Goal: Find specific page/section: Find specific page/section

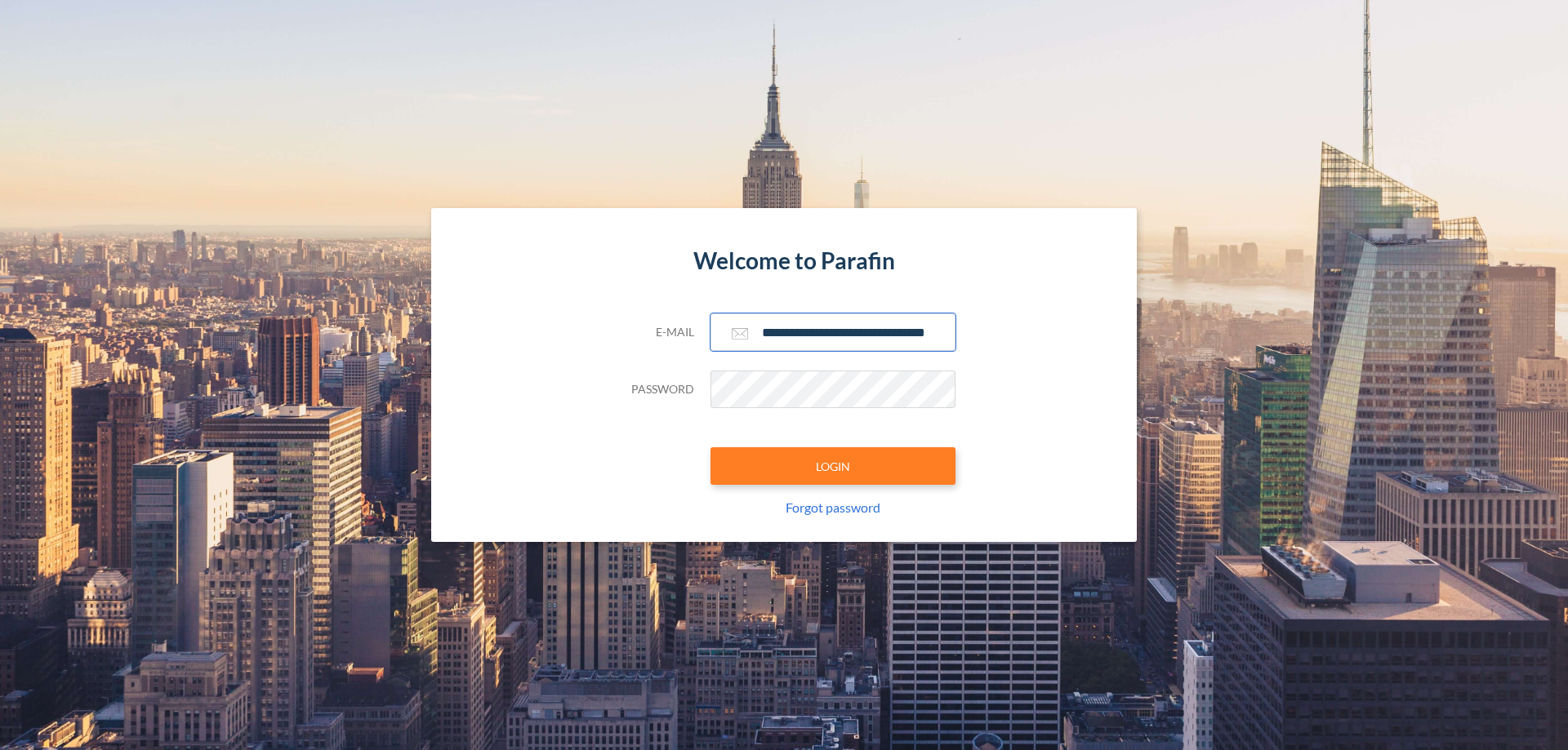
scroll to position [0, 26]
type input "**********"
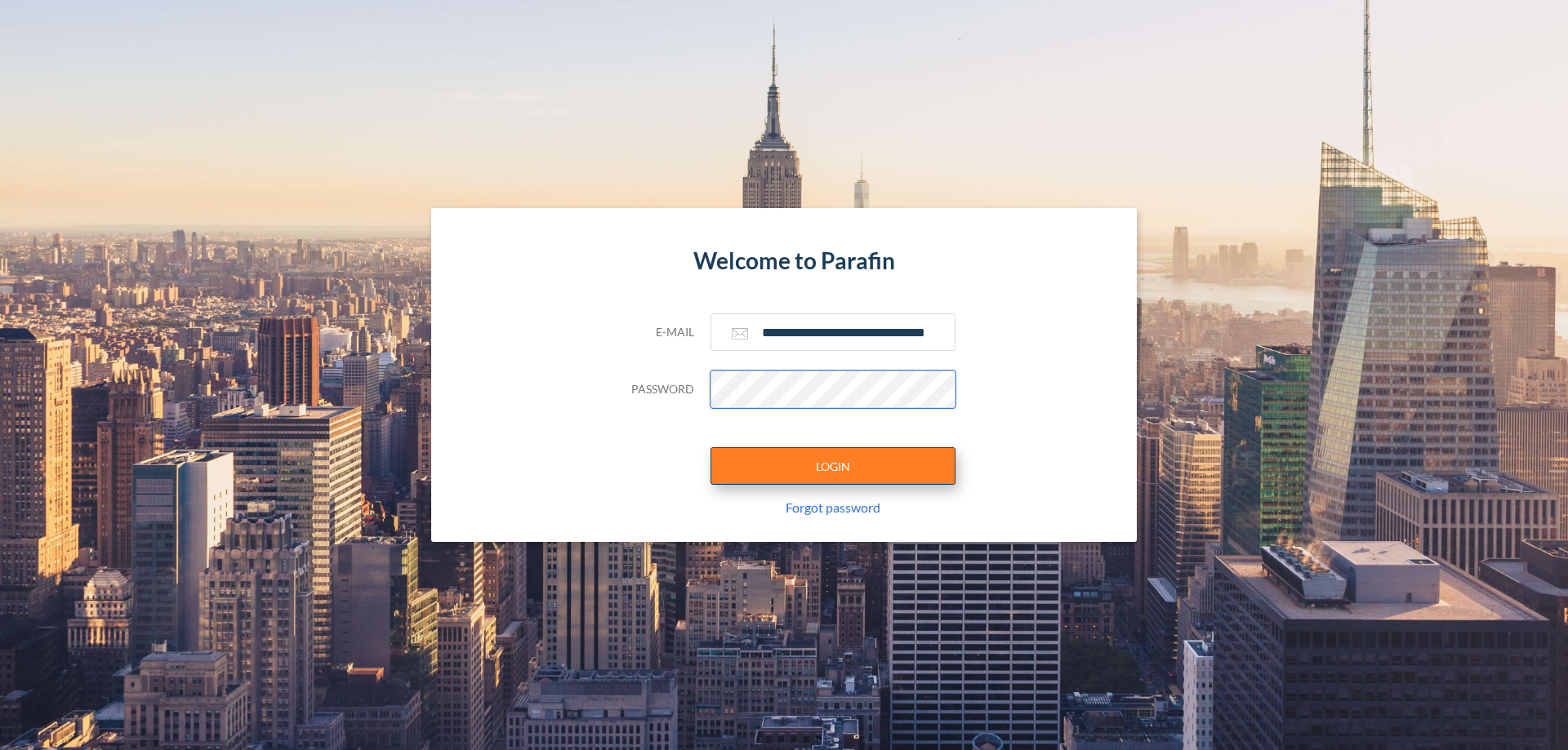
scroll to position [0, 0]
click at [833, 466] on button "LOGIN" at bounding box center [833, 467] width 245 height 38
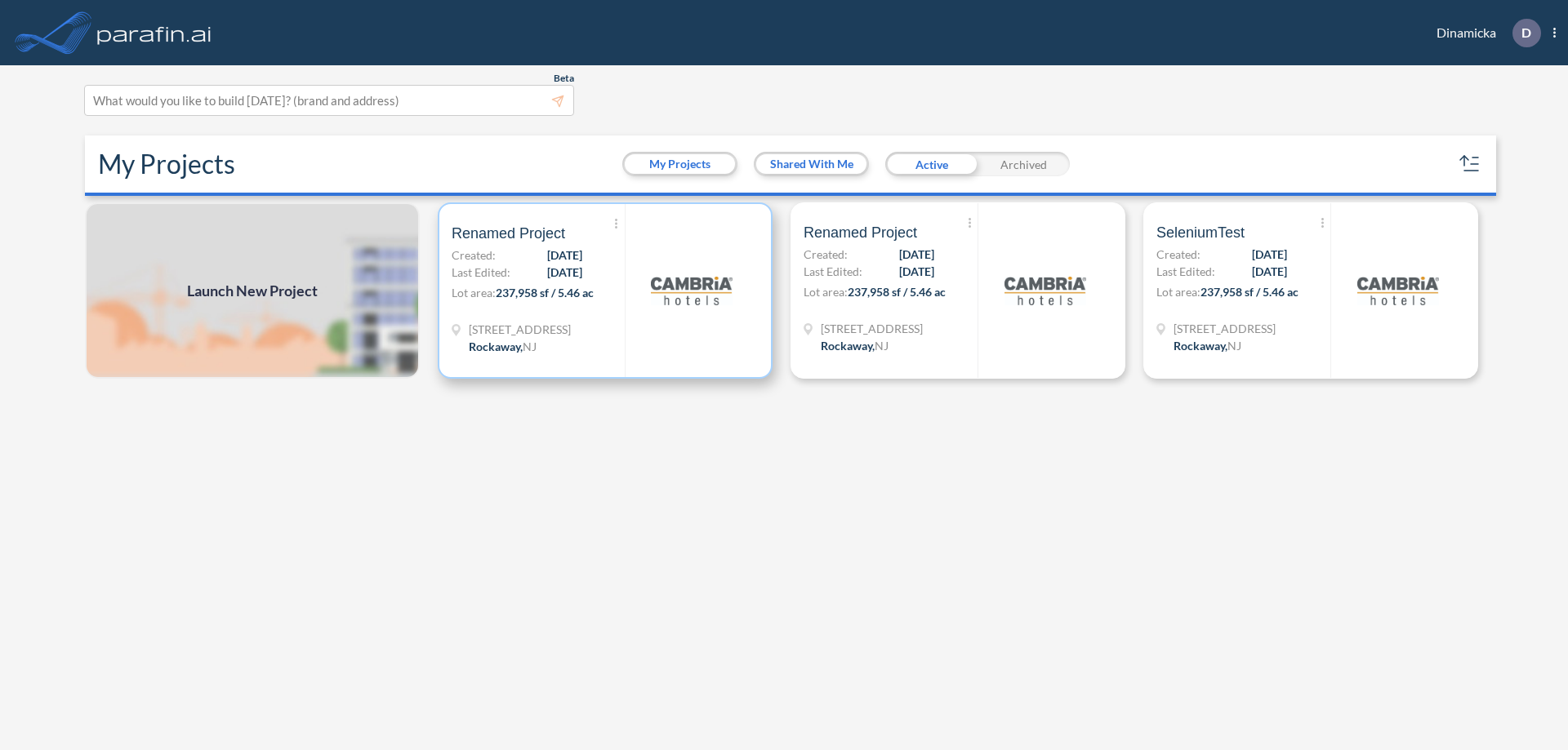
scroll to position [4, 0]
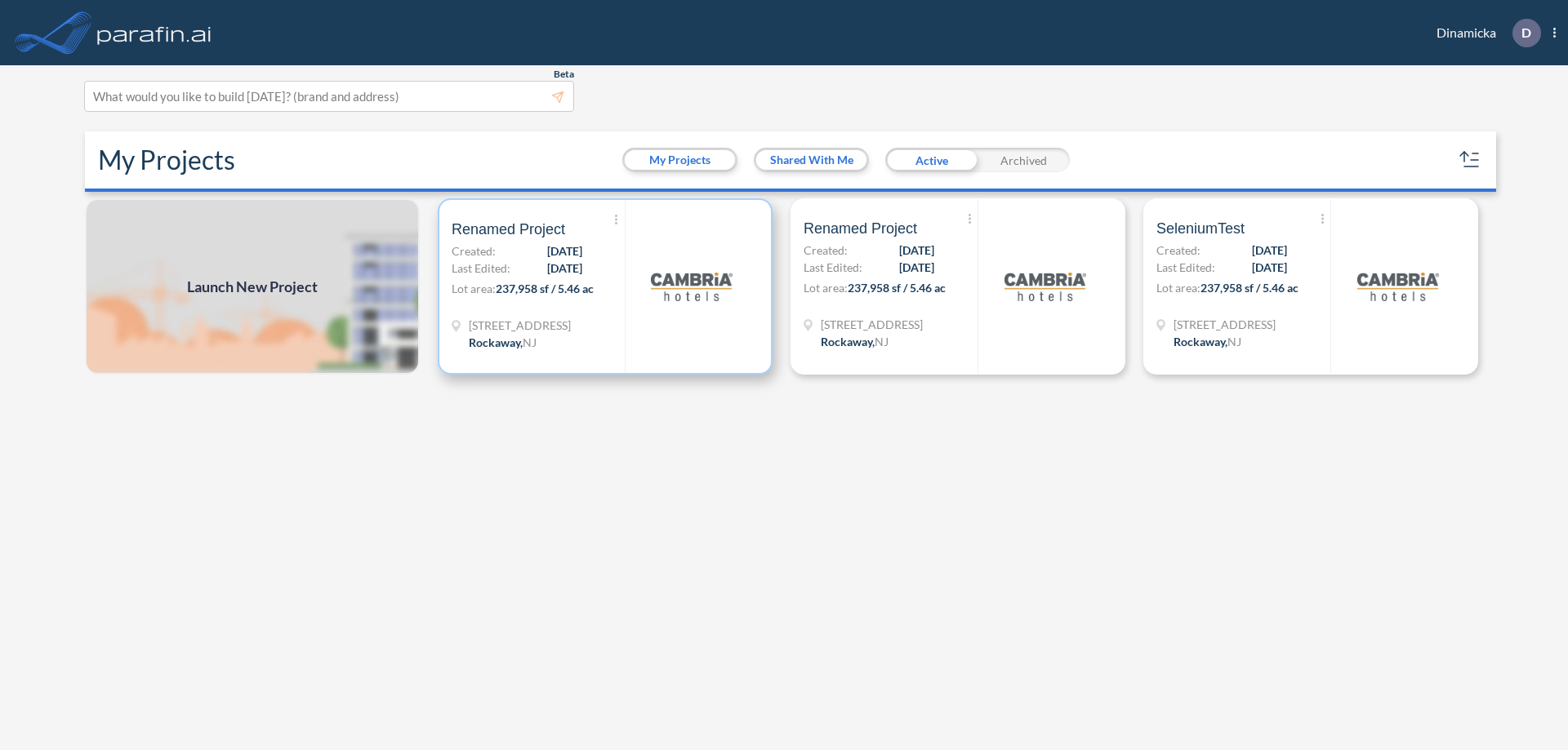
click at [605, 286] on p "Lot area: 237,958 sf / 5.46 ac" at bounding box center [538, 291] width 173 height 24
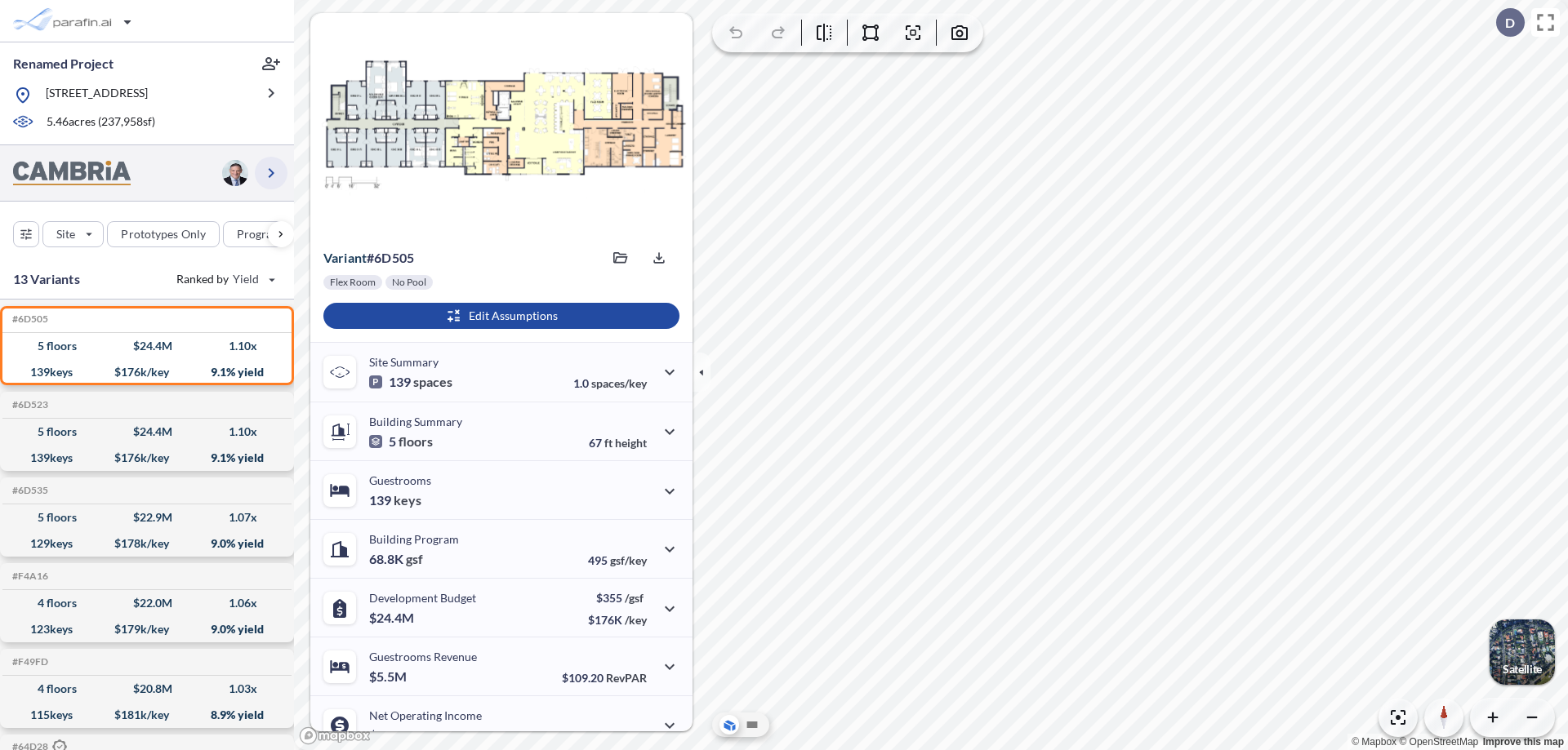
click at [271, 172] on icon "button" at bounding box center [271, 173] width 20 height 20
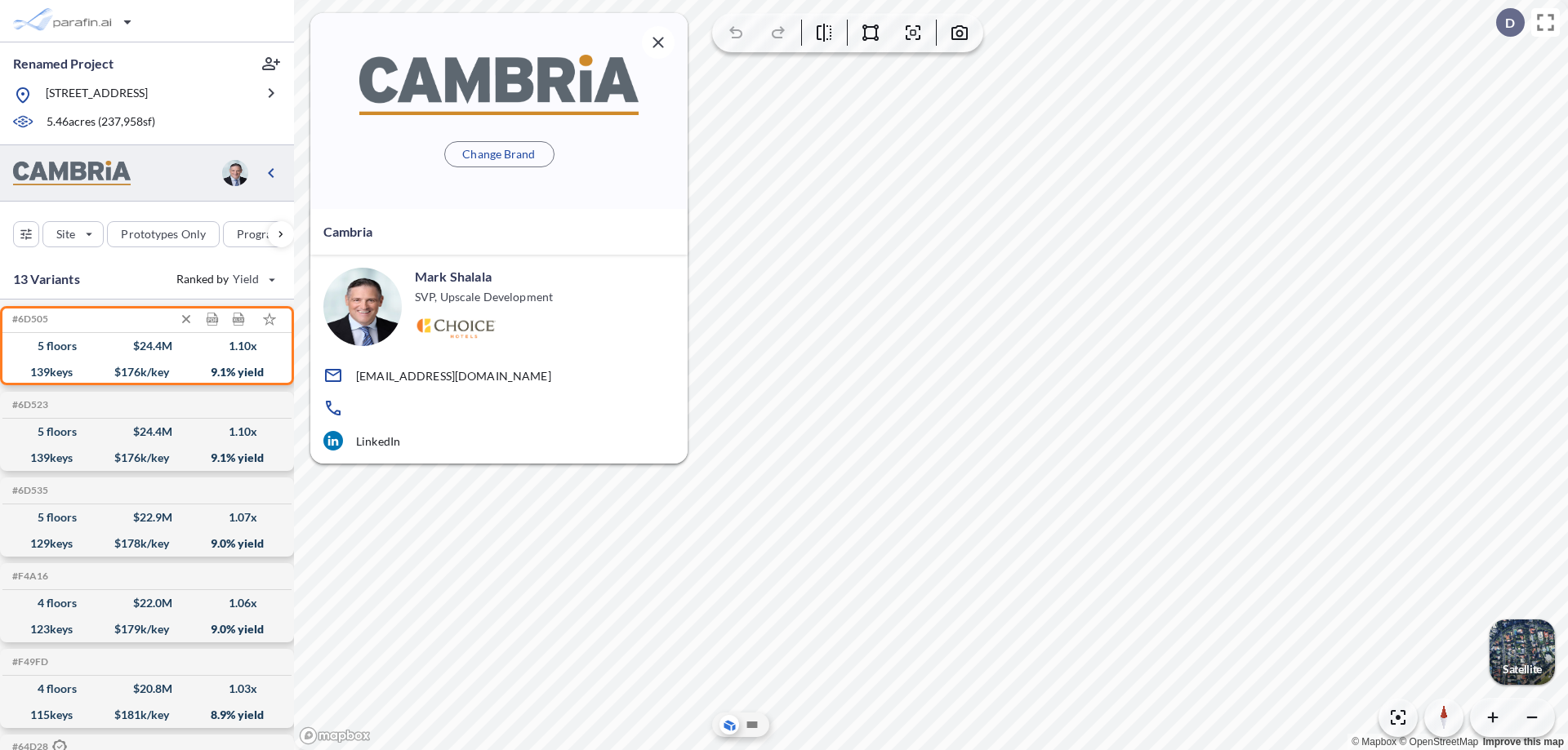
scroll to position [7, 0]
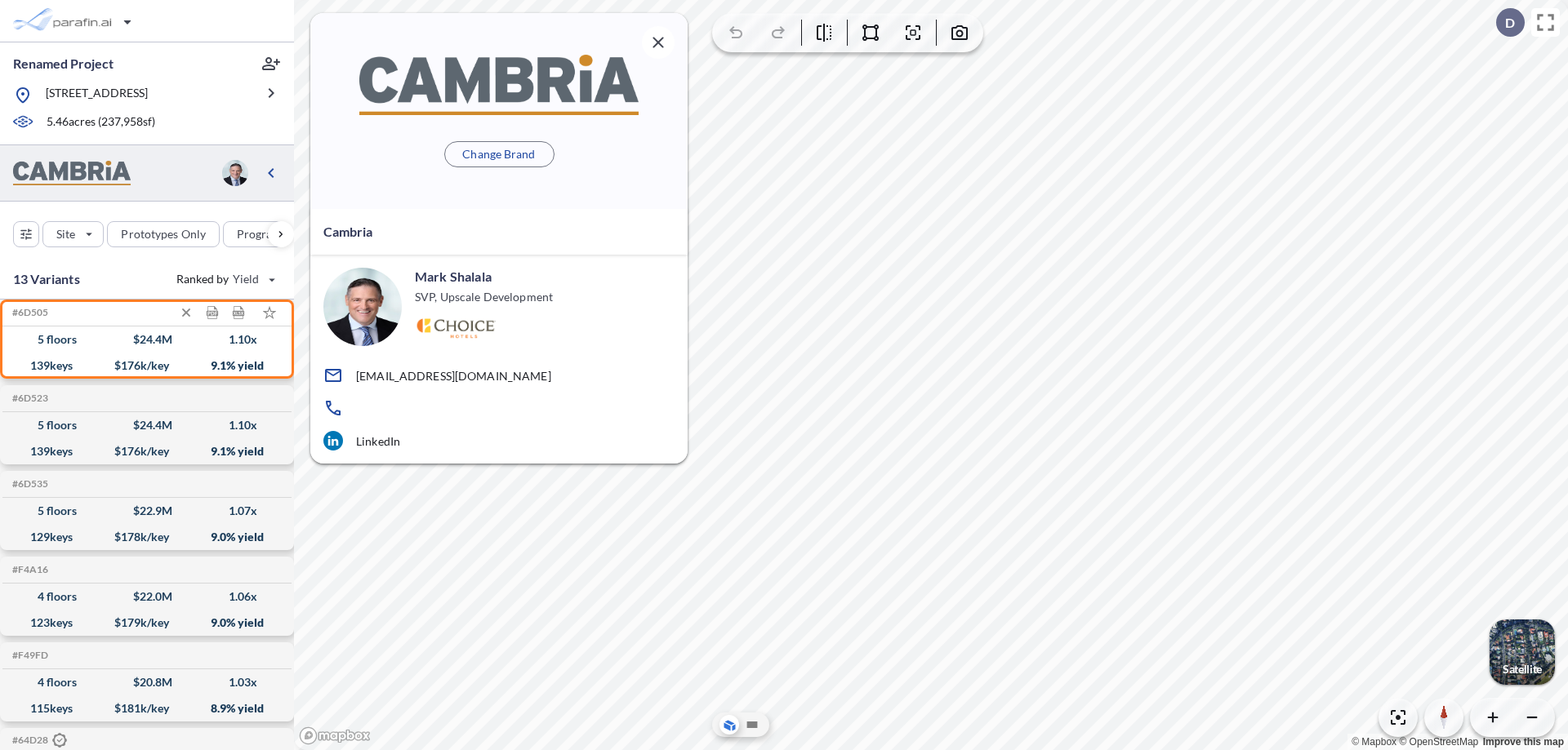
click at [147, 340] on div "$ 24.4 M" at bounding box center [152, 340] width 39 height 0
